Goal: Task Accomplishment & Management: Use online tool/utility

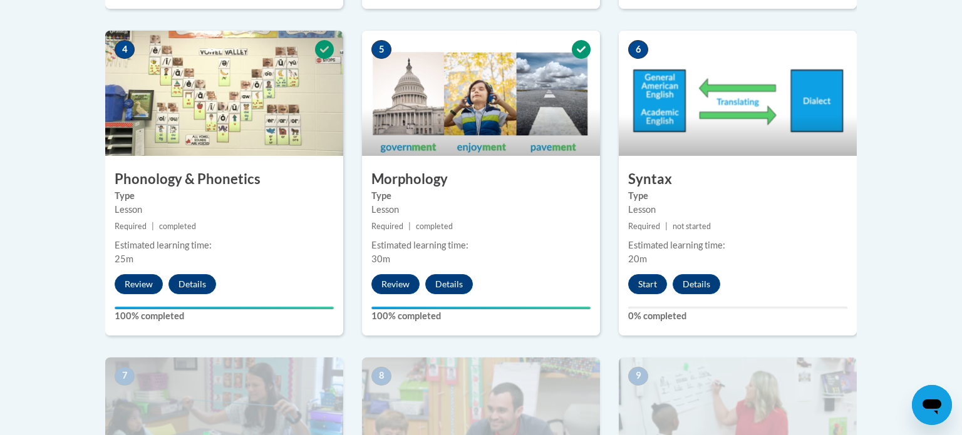
scroll to position [793, 0]
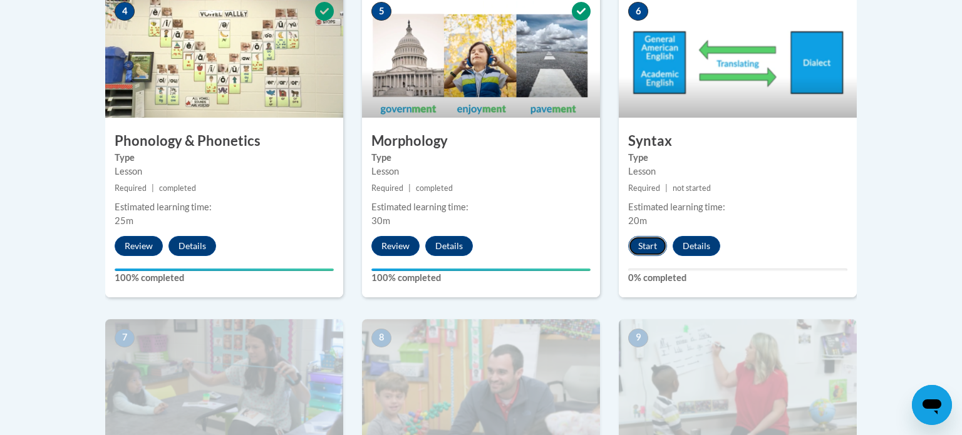
click at [648, 242] on button "Start" at bounding box center [647, 246] width 39 height 20
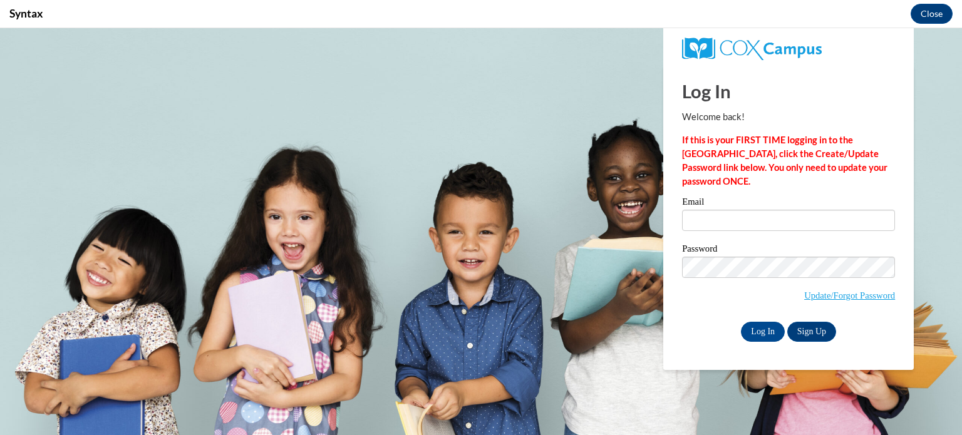
scroll to position [0, 0]
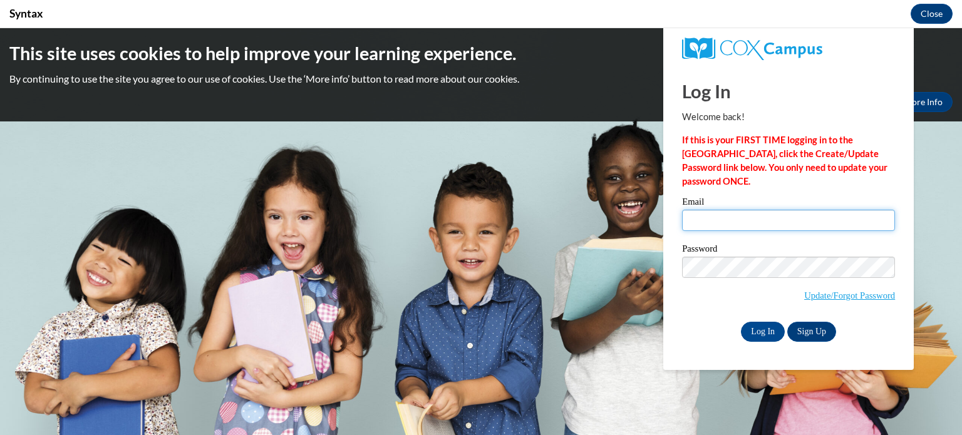
click at [786, 214] on input "Email" at bounding box center [788, 220] width 213 height 21
type input "krausemichelle@aasd.k12.wi.us"
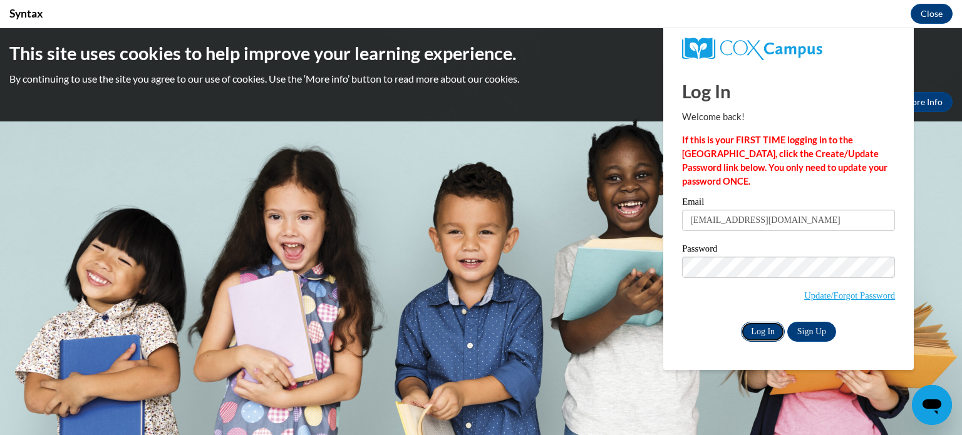
click at [752, 332] on input "Log In" at bounding box center [763, 332] width 44 height 20
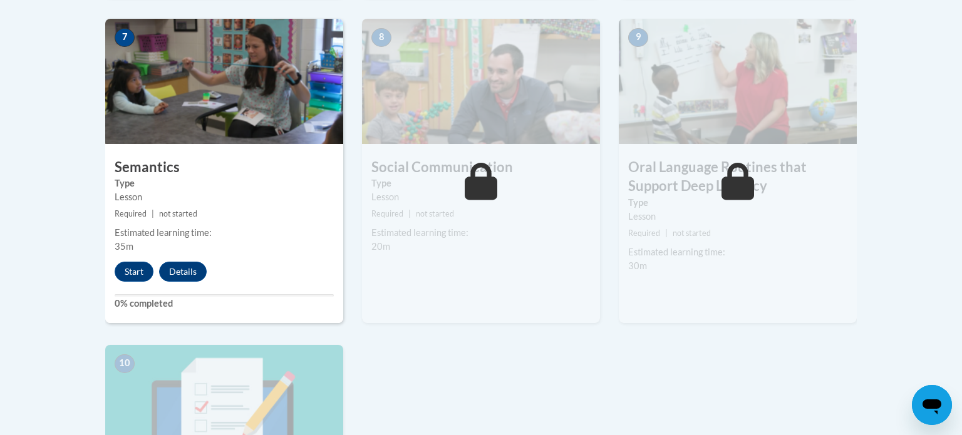
scroll to position [1097, 0]
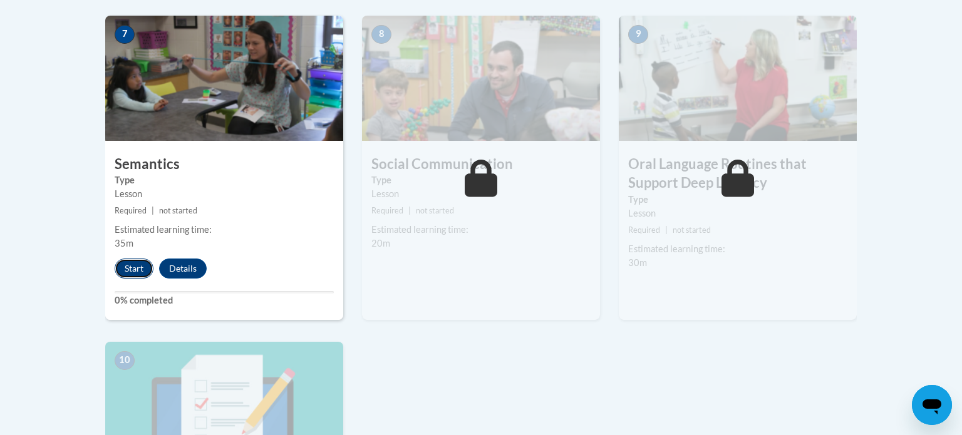
click at [133, 271] on button "Start" at bounding box center [134, 269] width 39 height 20
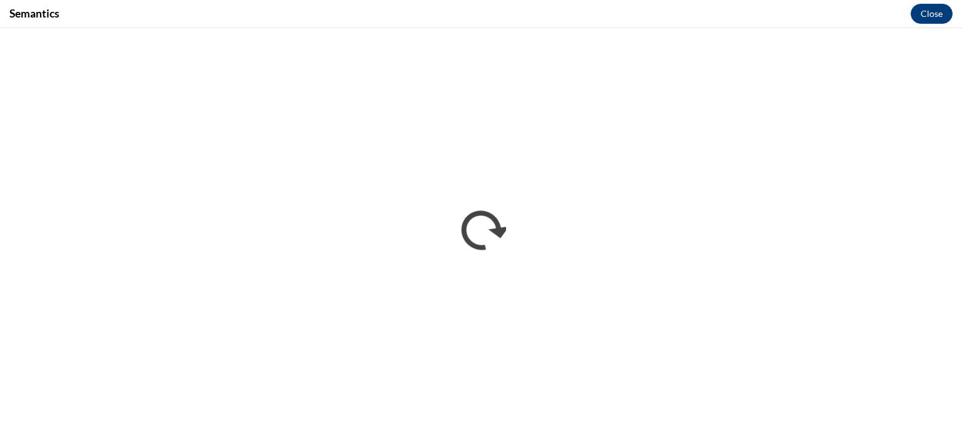
scroll to position [0, 0]
